Goal: Entertainment & Leisure: Consume media (video, audio)

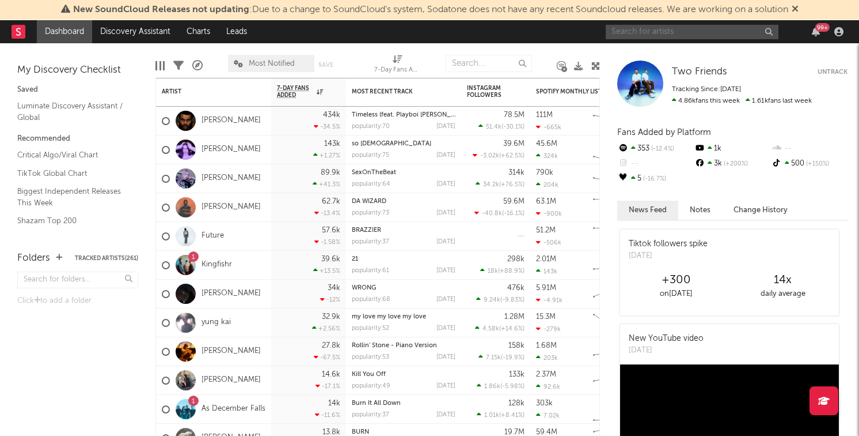
click at [692, 35] on input "text" at bounding box center [692, 32] width 173 height 14
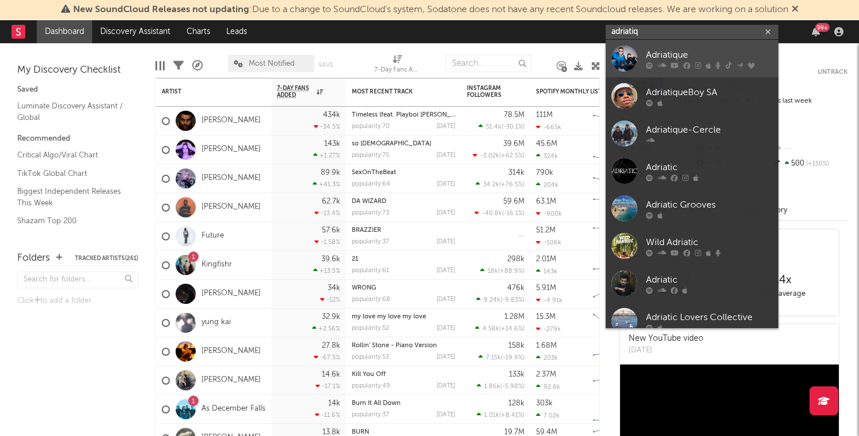
type input "adriatiq"
click at [702, 65] on div at bounding box center [709, 65] width 127 height 7
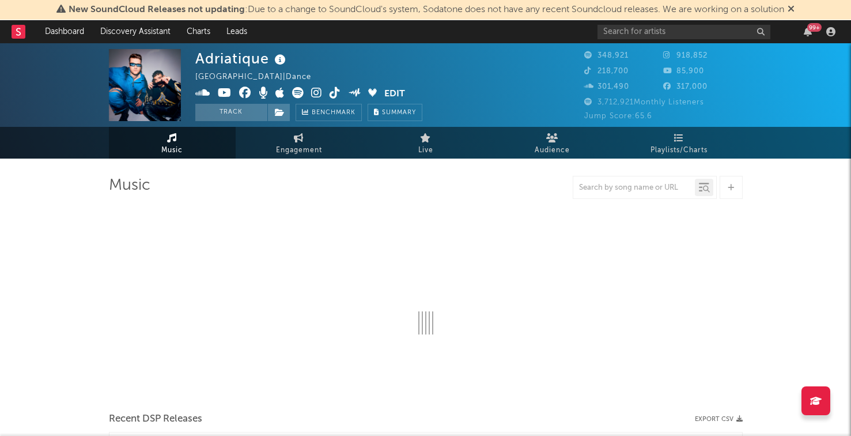
select select "6m"
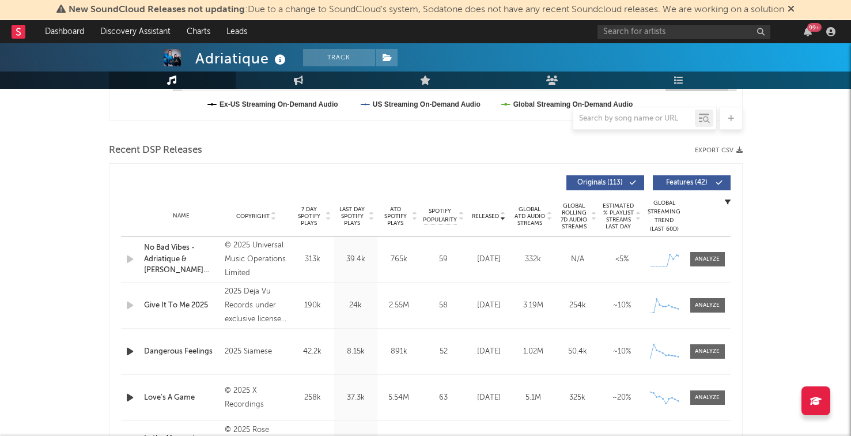
scroll to position [360, 0]
click at [126, 350] on icon "button" at bounding box center [130, 350] width 12 height 14
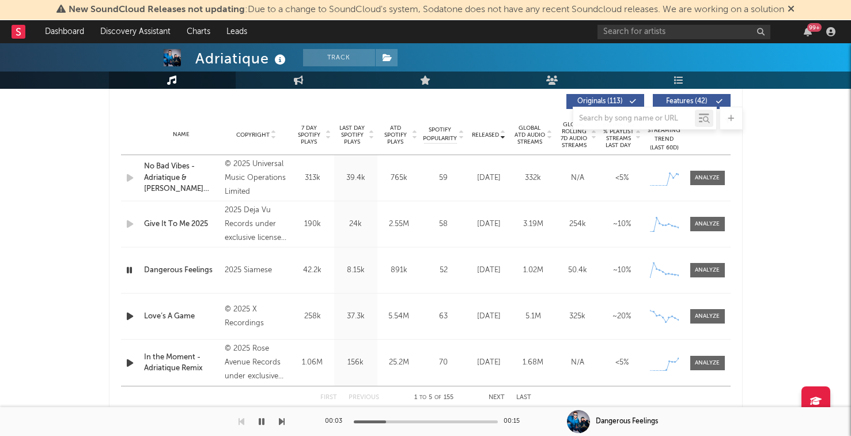
scroll to position [452, 0]
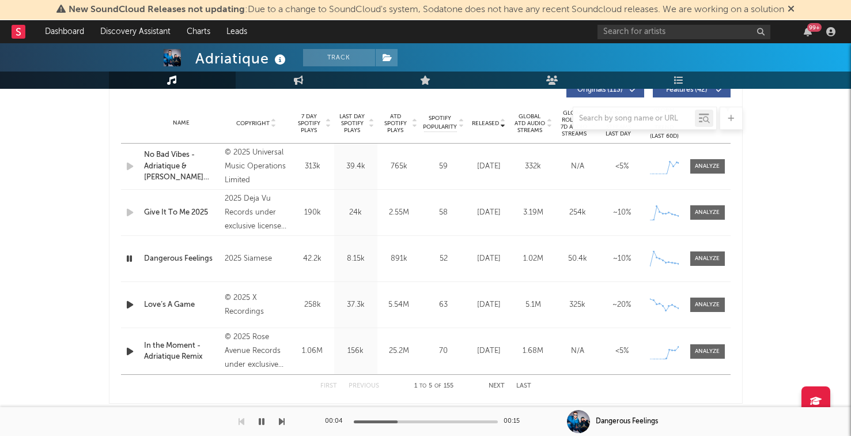
click at [126, 351] on icon "button" at bounding box center [130, 351] width 12 height 14
click at [502, 383] on button "Next" at bounding box center [497, 386] width 16 height 6
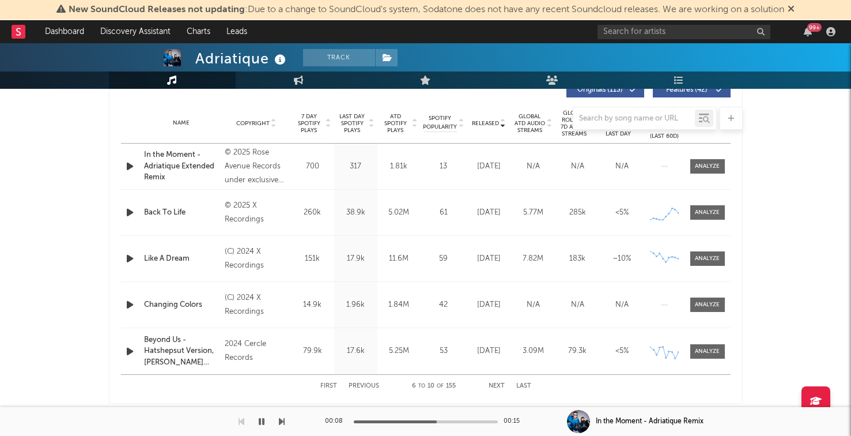
click at [124, 213] on icon "button" at bounding box center [130, 212] width 12 height 14
click at [158, 210] on div "Back To Life" at bounding box center [181, 213] width 75 height 12
click at [126, 258] on icon "button" at bounding box center [130, 258] width 12 height 14
click at [127, 305] on icon "button" at bounding box center [130, 304] width 12 height 14
click at [489, 383] on button "Next" at bounding box center [497, 386] width 16 height 6
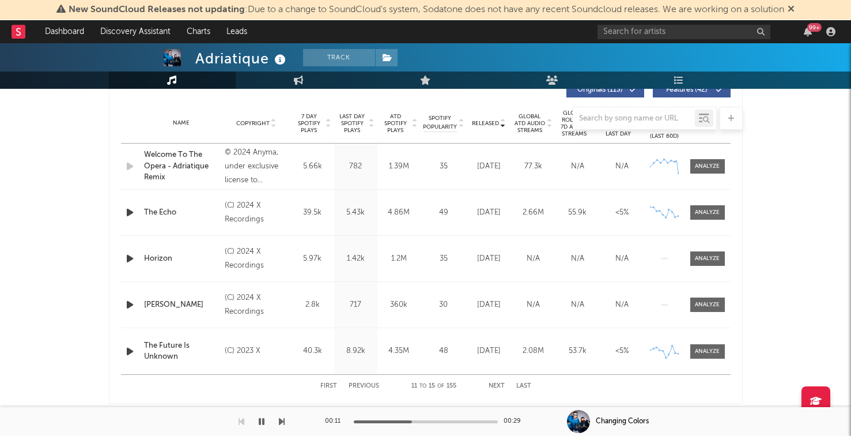
click at [498, 384] on button "Next" at bounding box center [497, 386] width 16 height 6
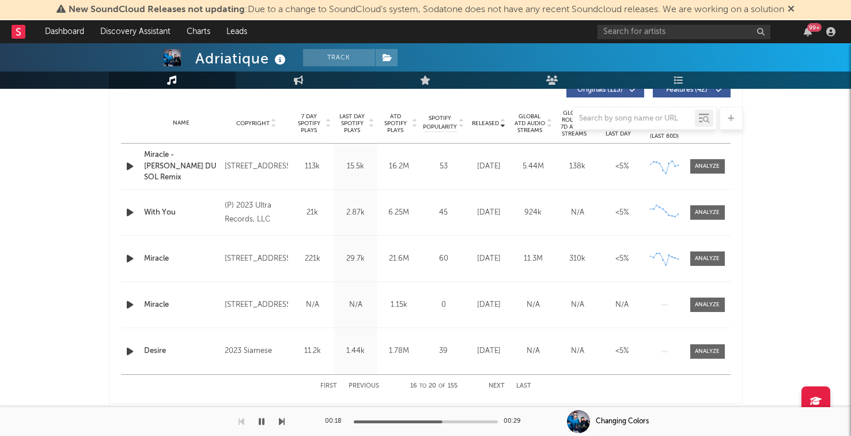
click at [365, 384] on button "Previous" at bounding box center [364, 386] width 31 height 6
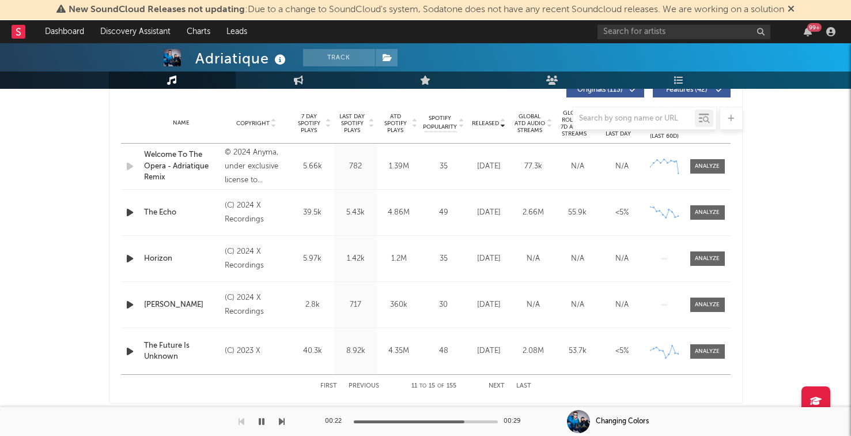
click at [355, 382] on div "First Previous 11 to 15 of 155 Next Last" at bounding box center [425, 385] width 211 height 22
click at [366, 389] on div "First Previous 11 to 15 of 155 Next Last" at bounding box center [425, 385] width 211 height 22
click at [357, 386] on button "Previous" at bounding box center [364, 386] width 31 height 6
click at [128, 257] on icon "button" at bounding box center [130, 258] width 12 height 14
click at [124, 210] on icon "button" at bounding box center [130, 212] width 12 height 14
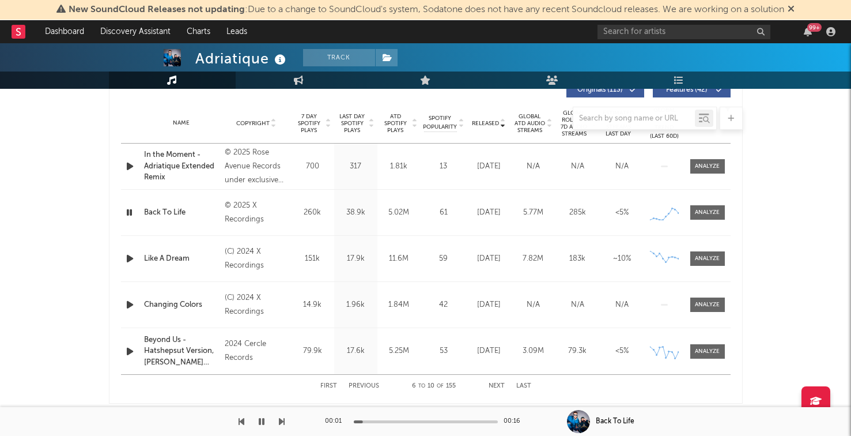
click at [365, 374] on div "First Previous 6 to 10 of 155 Next Last" at bounding box center [425, 385] width 211 height 22
click at [365, 383] on button "Previous" at bounding box center [364, 386] width 31 height 6
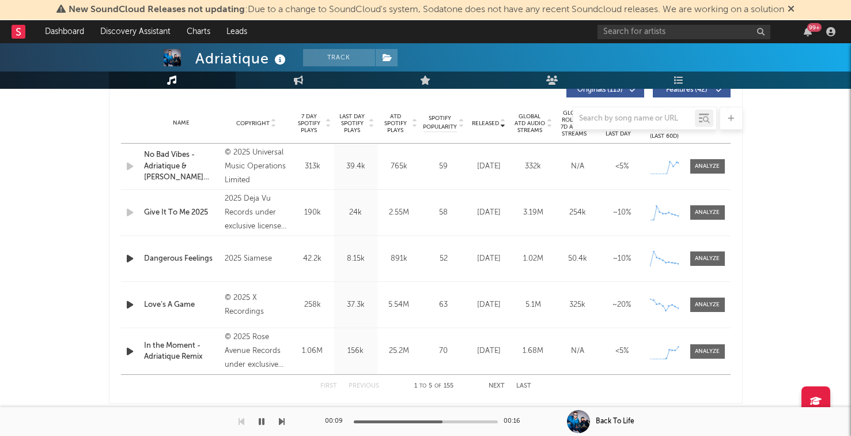
click at [128, 308] on icon "button" at bounding box center [130, 304] width 12 height 14
click at [171, 301] on div "Love’s A Game" at bounding box center [181, 305] width 75 height 12
click at [171, 305] on div "Love’s A Game" at bounding box center [181, 305] width 75 height 12
